Goal: Check status: Check status

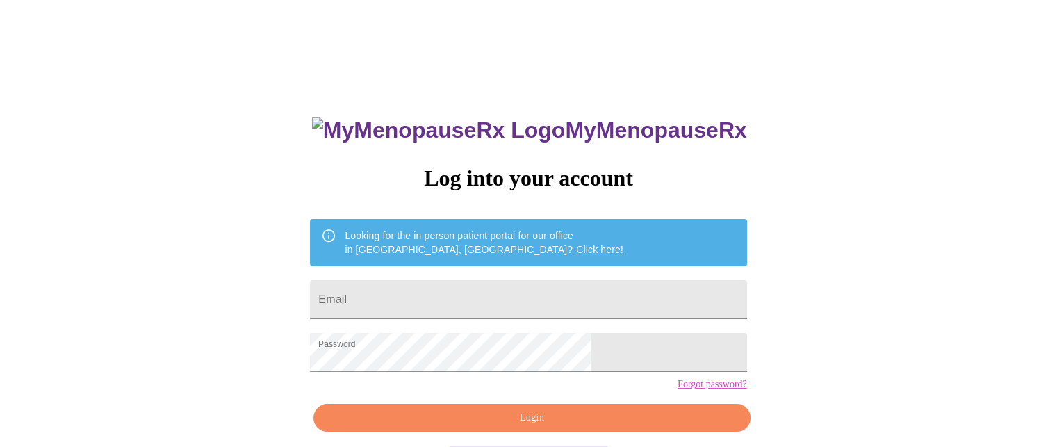
click at [557, 427] on span "Login" at bounding box center [531, 417] width 405 height 17
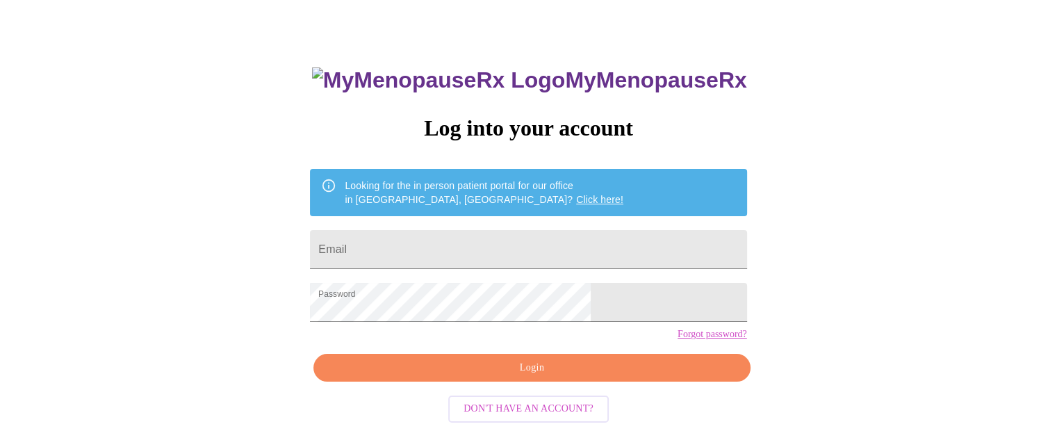
scroll to position [56, 0]
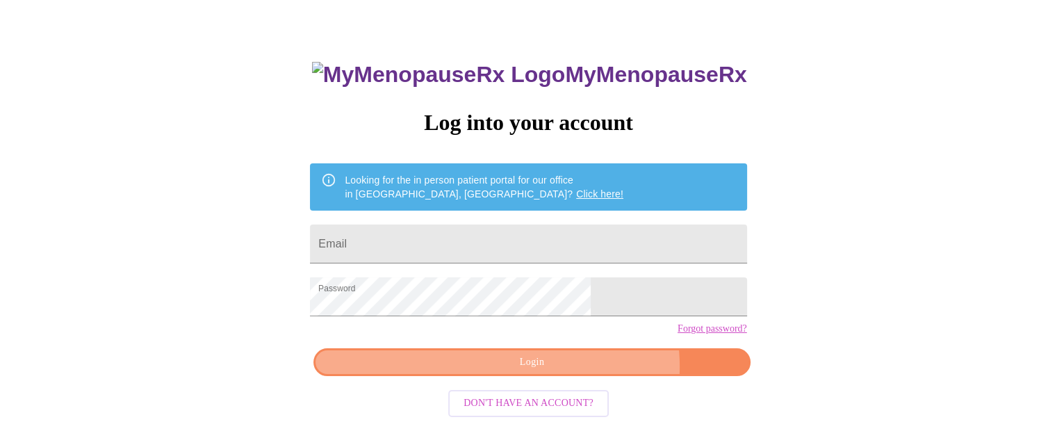
click at [575, 371] on span "Login" at bounding box center [531, 362] width 405 height 17
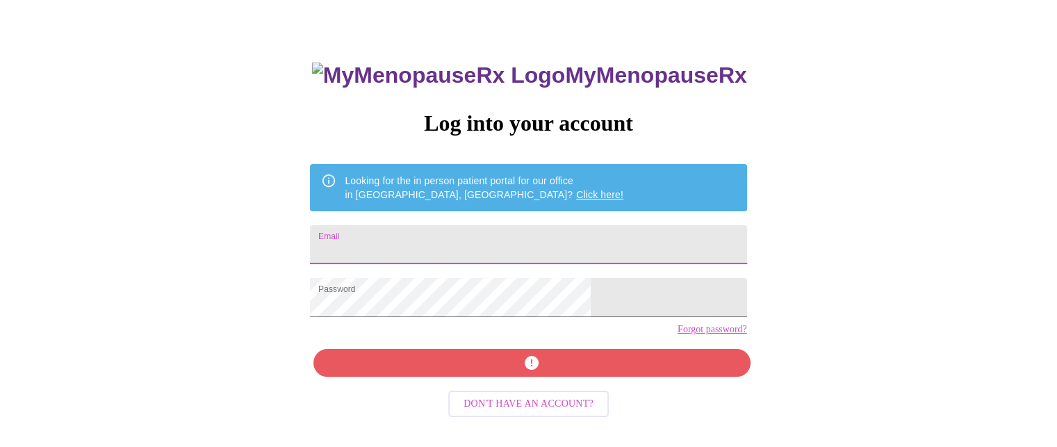
click at [481, 231] on input "Email" at bounding box center [528, 244] width 437 height 39
type input "[EMAIL_ADDRESS][DOMAIN_NAME]"
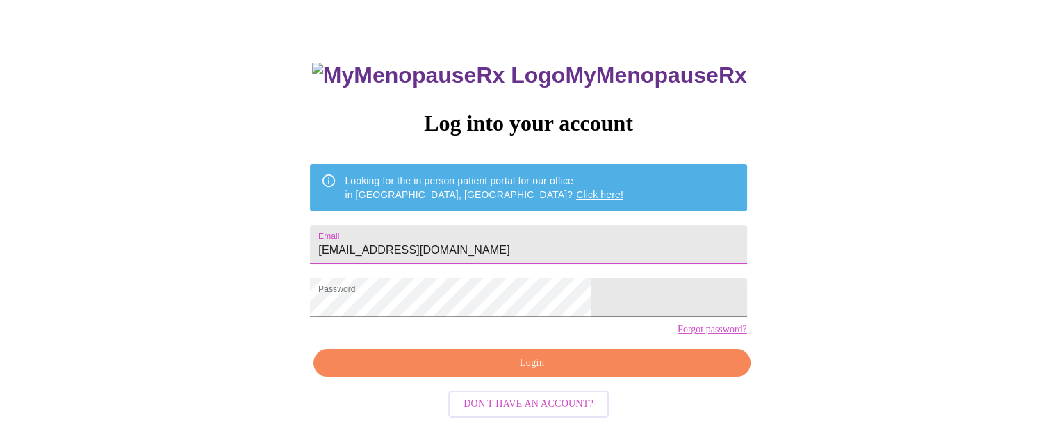
click at [528, 372] on span "Login" at bounding box center [531, 363] width 405 height 17
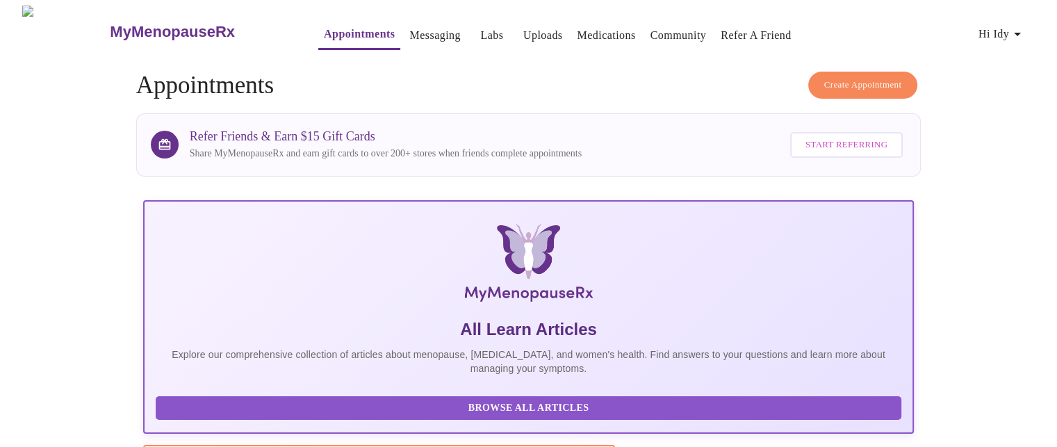
click at [334, 33] on link "Appointments" at bounding box center [359, 33] width 71 height 19
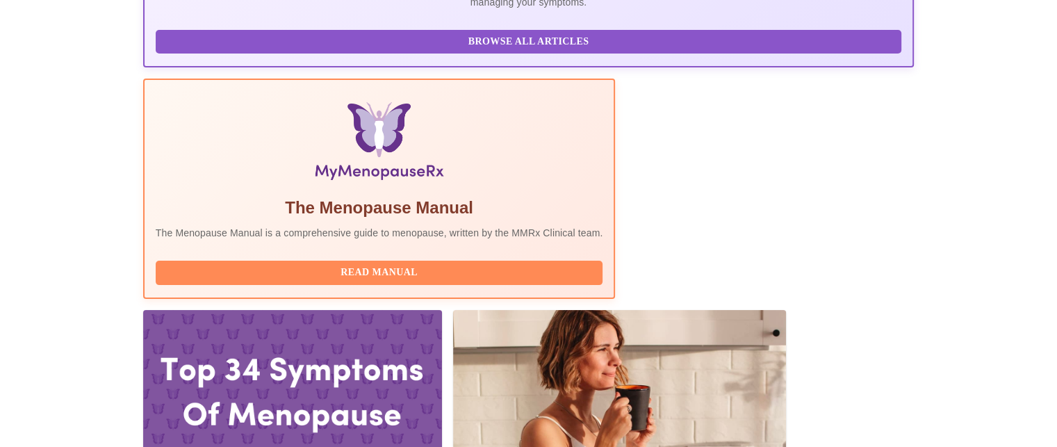
scroll to position [368, 0]
